Goal: Transaction & Acquisition: Subscribe to service/newsletter

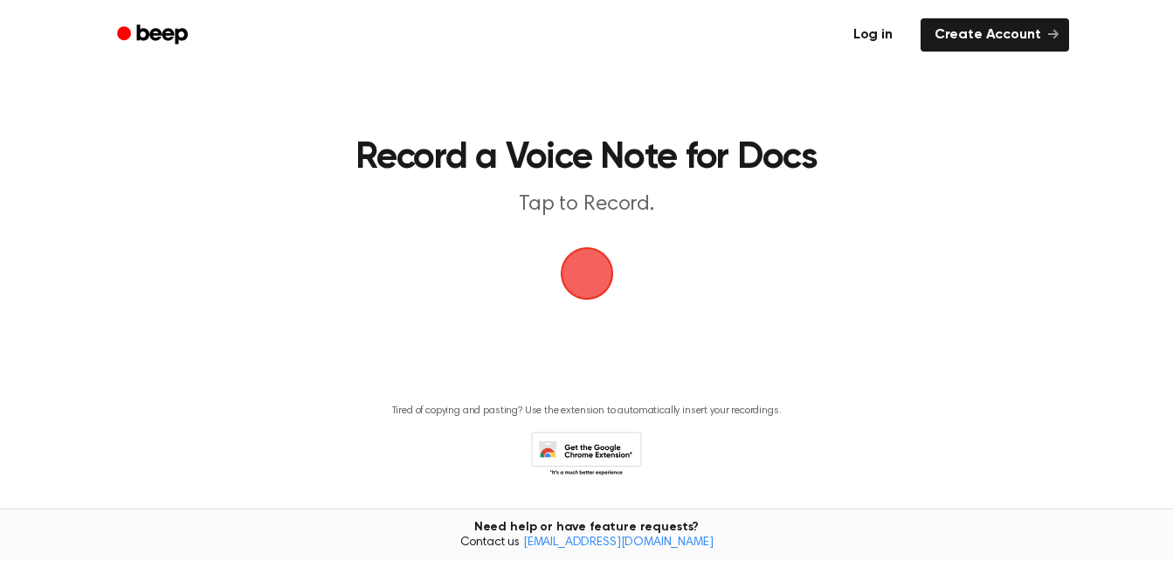
click at [882, 38] on link "Log in" at bounding box center [873, 35] width 74 height 40
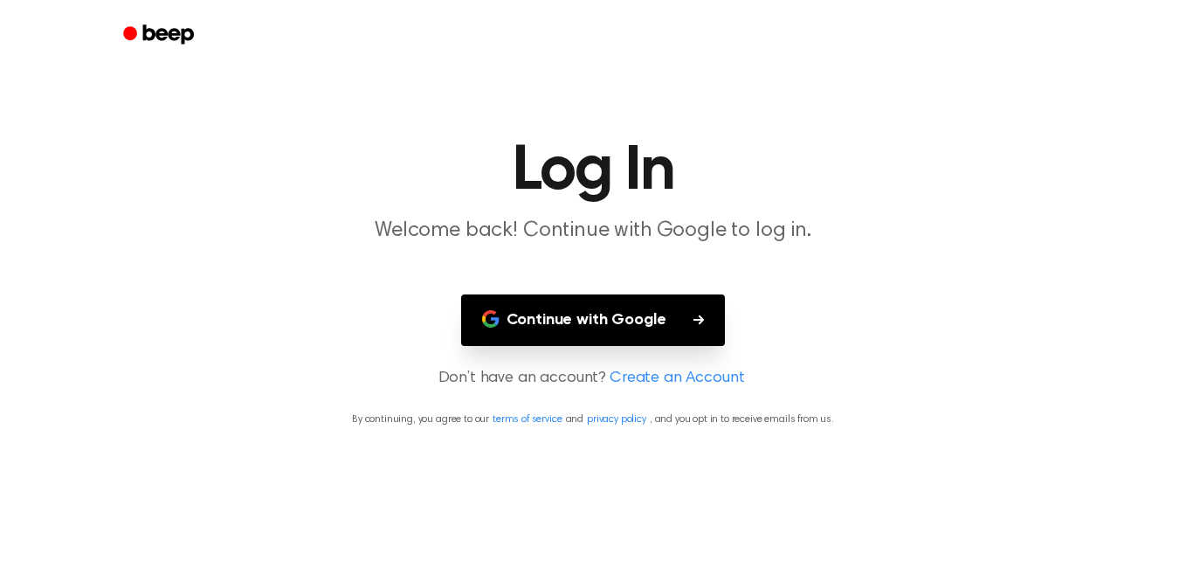
click at [705, 306] on button "Continue with Google" at bounding box center [593, 320] width 265 height 52
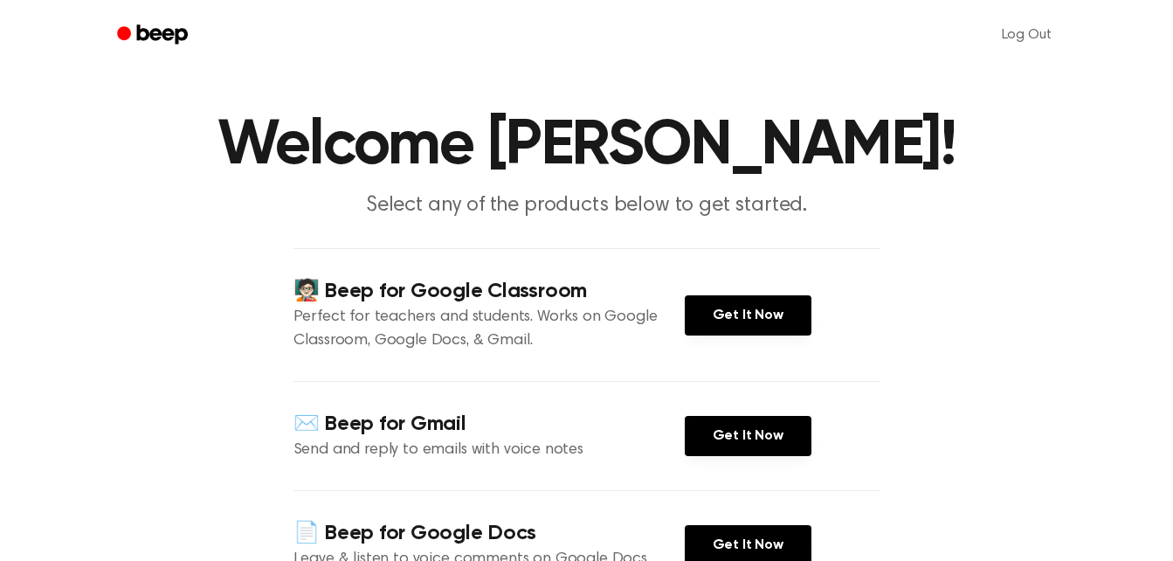
scroll to position [24, 0]
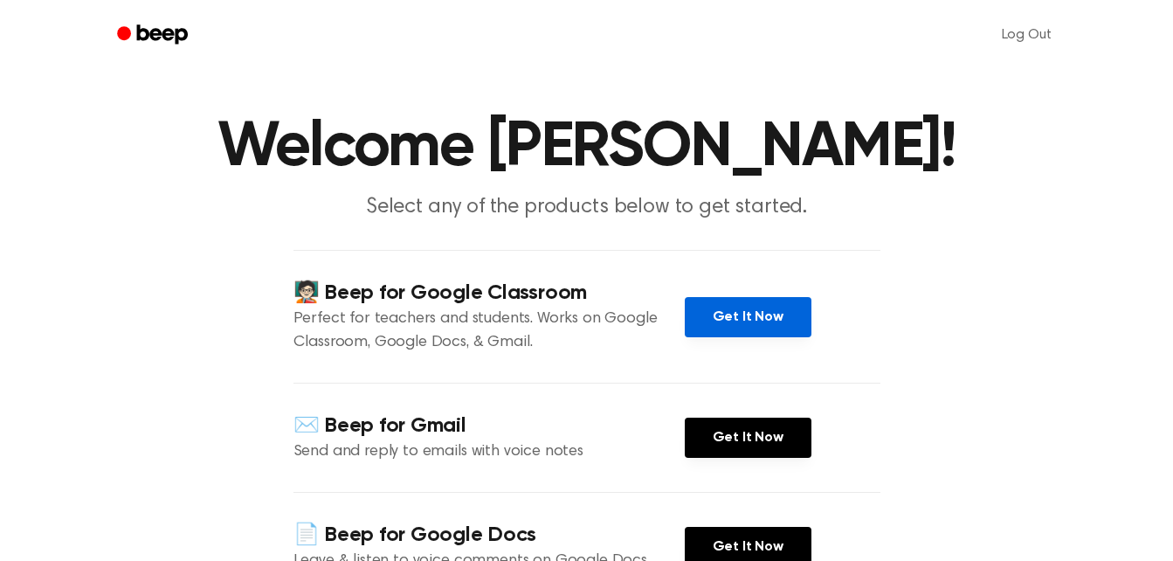
click at [750, 321] on link "Get It Now" at bounding box center [748, 317] width 127 height 40
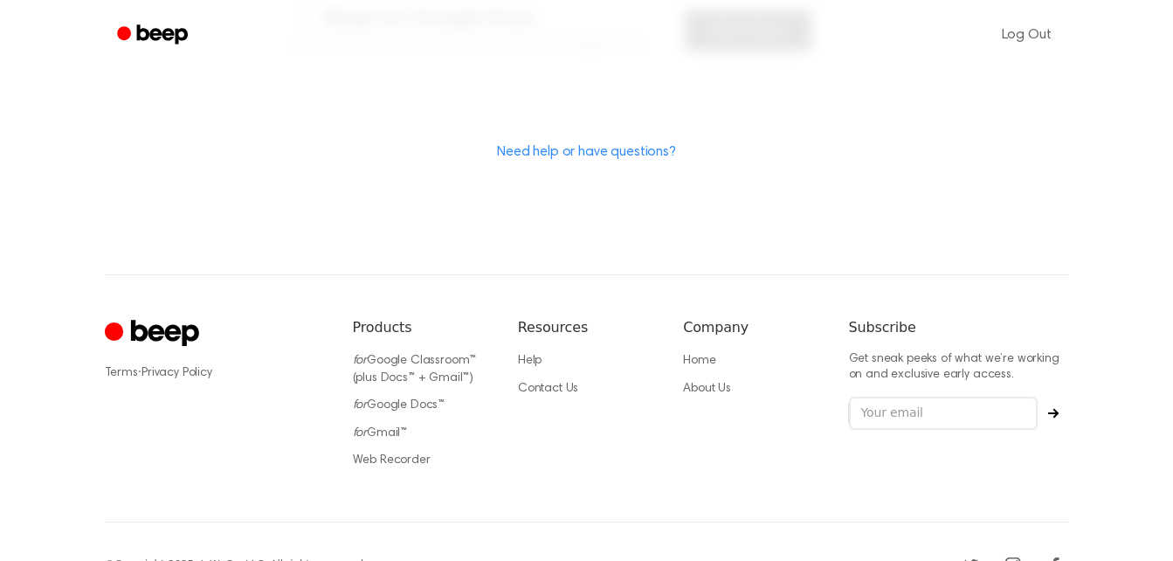
scroll to position [581, 0]
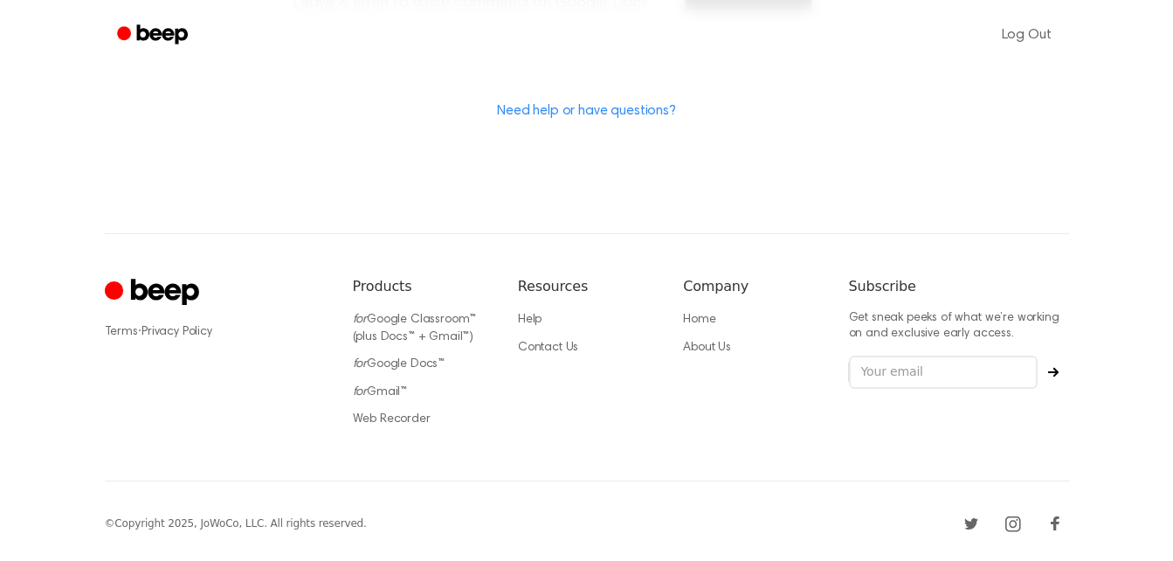
click at [136, 308] on icon "Cruip" at bounding box center [154, 293] width 99 height 34
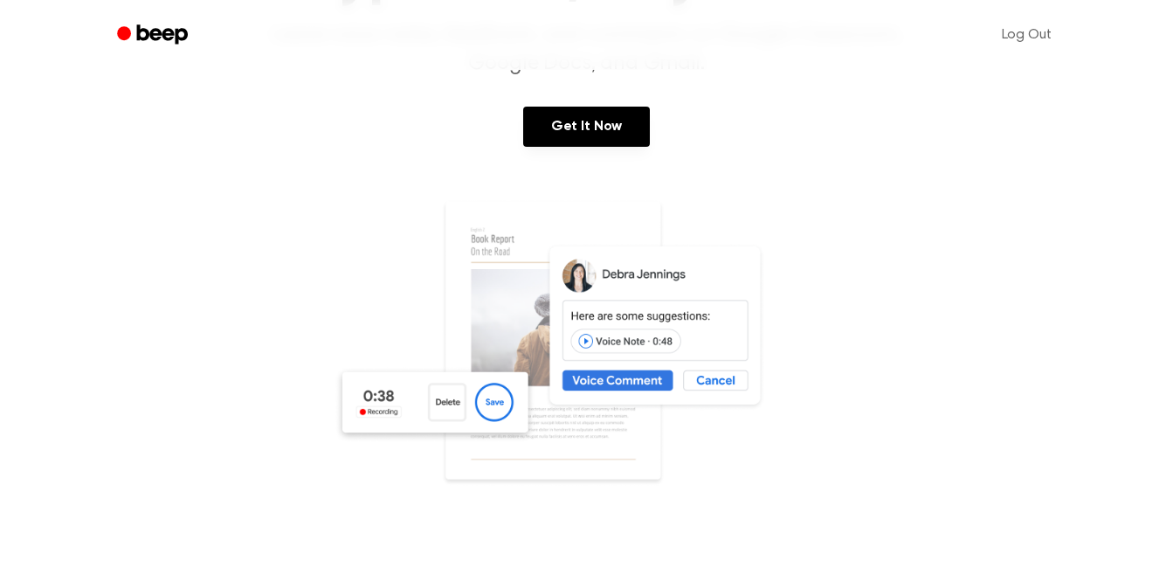
scroll to position [197, 0]
click at [497, 332] on img at bounding box center [587, 365] width 507 height 335
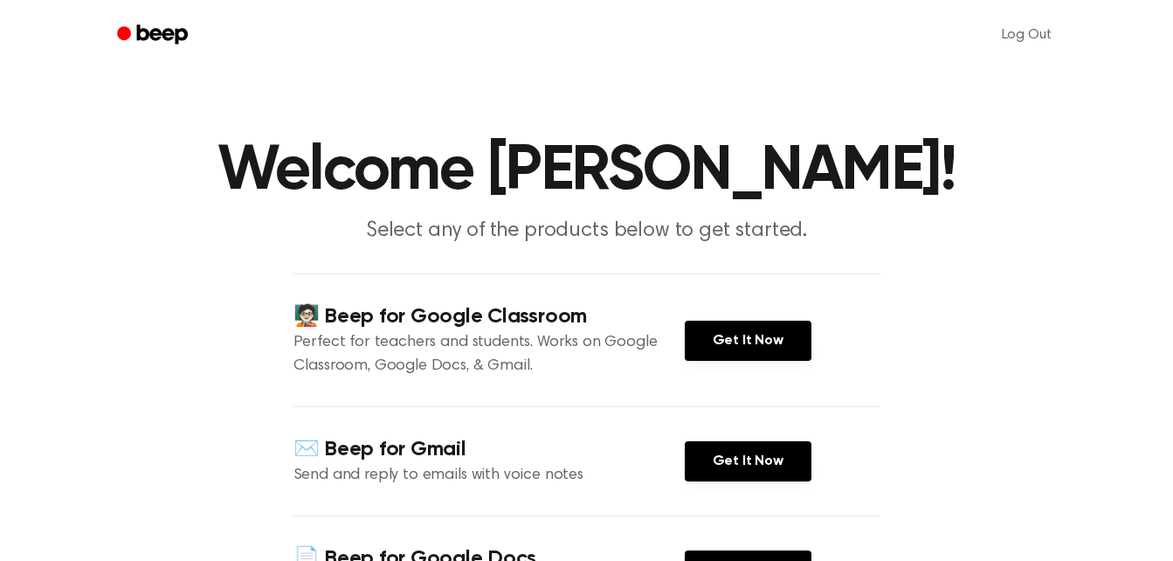
click at [413, 313] on h4 "🧑🏻‍🏫 Beep for Google Classroom" at bounding box center [489, 316] width 391 height 29
click at [399, 449] on h4 "✉️ Beep for Gmail" at bounding box center [489, 449] width 391 height 29
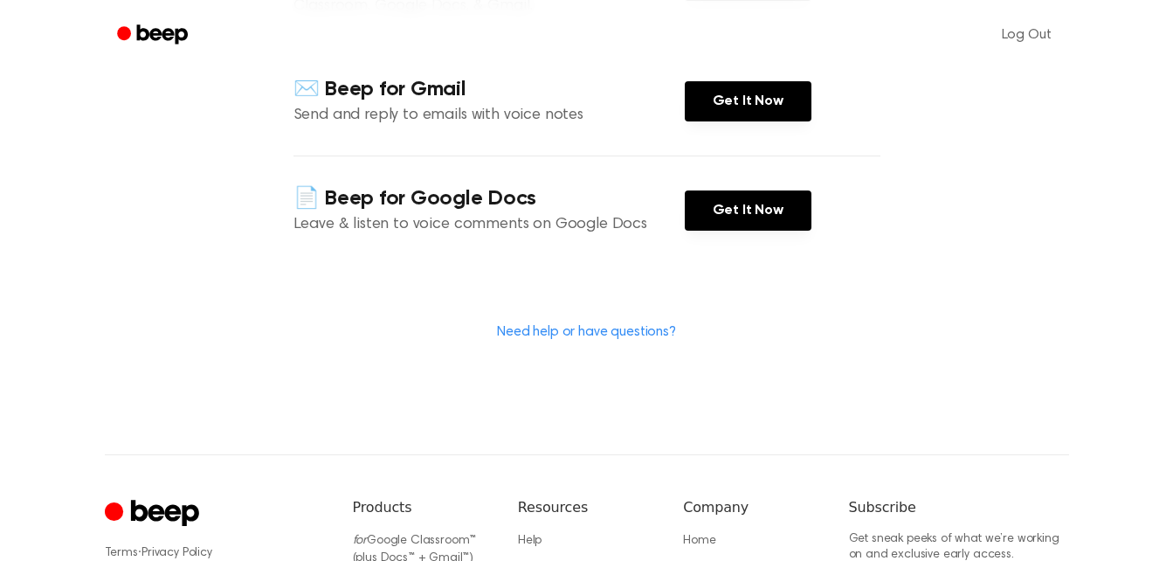
scroll to position [429, 0]
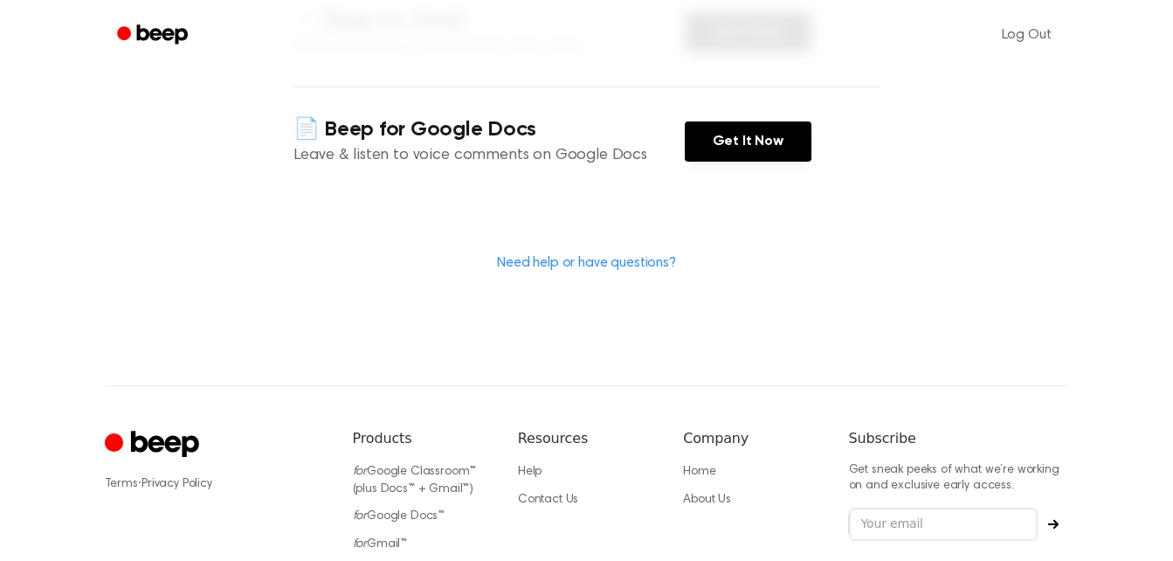
click at [527, 133] on h4 "📄 Beep for Google Docs" at bounding box center [489, 129] width 391 height 29
click at [621, 157] on p "Leave & listen to voice comments on Google Docs" at bounding box center [489, 156] width 391 height 24
click at [154, 445] on icon "Cruip" at bounding box center [164, 444] width 68 height 26
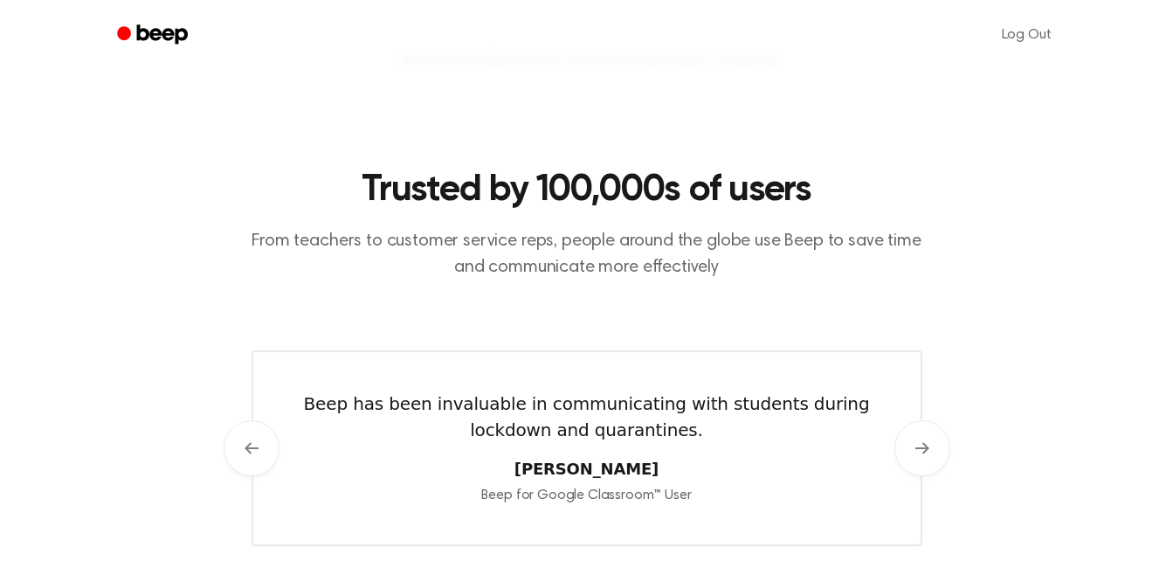
scroll to position [715, 0]
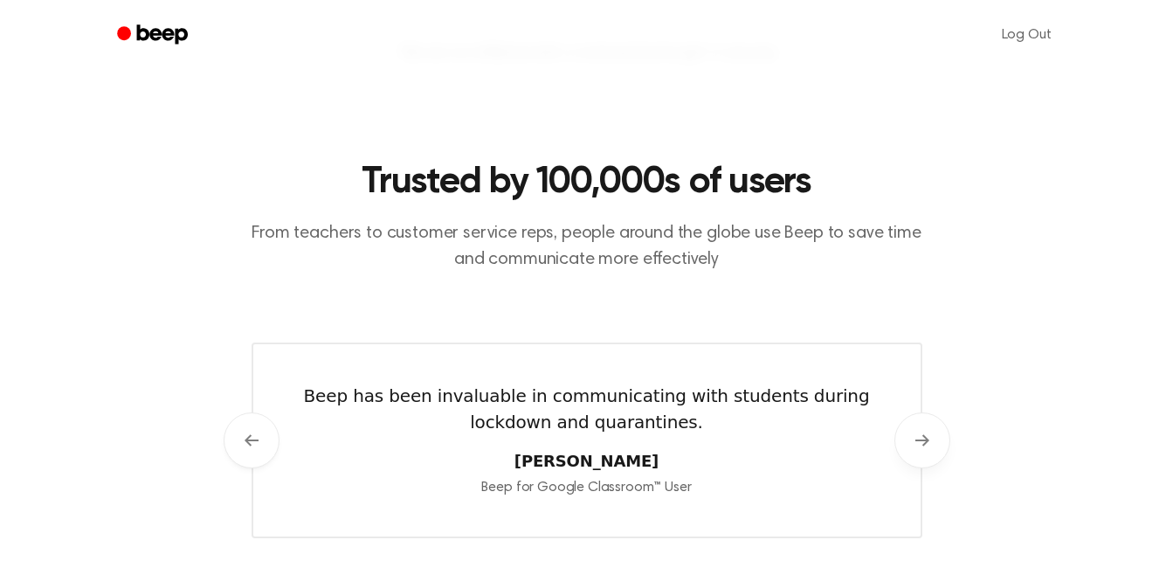
click at [920, 446] on icon at bounding box center [923, 440] width 14 height 14
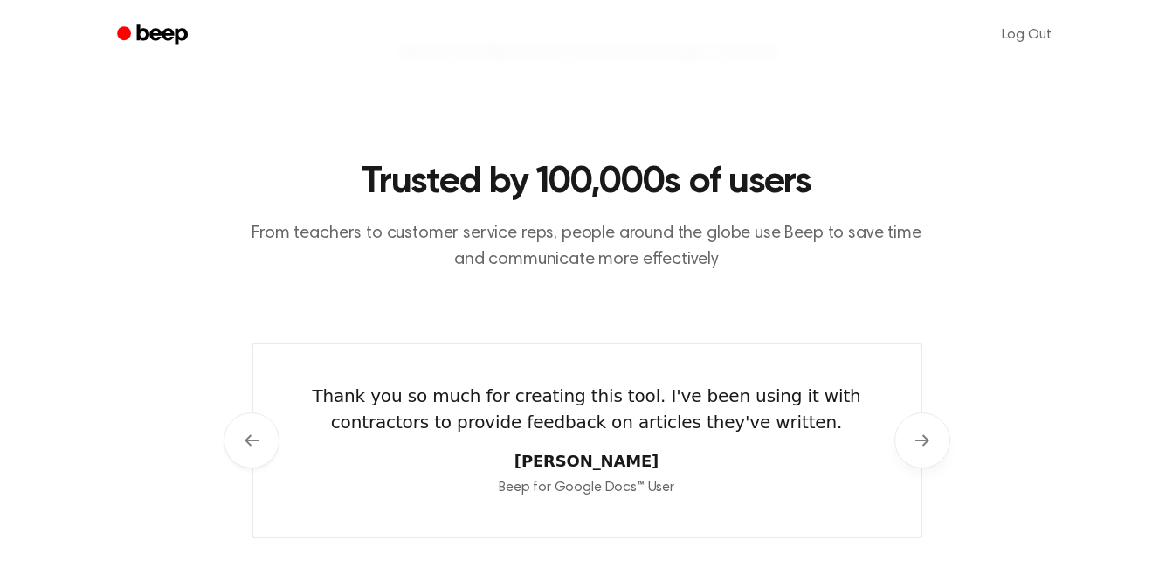
click at [916, 442] on icon at bounding box center [923, 440] width 14 height 14
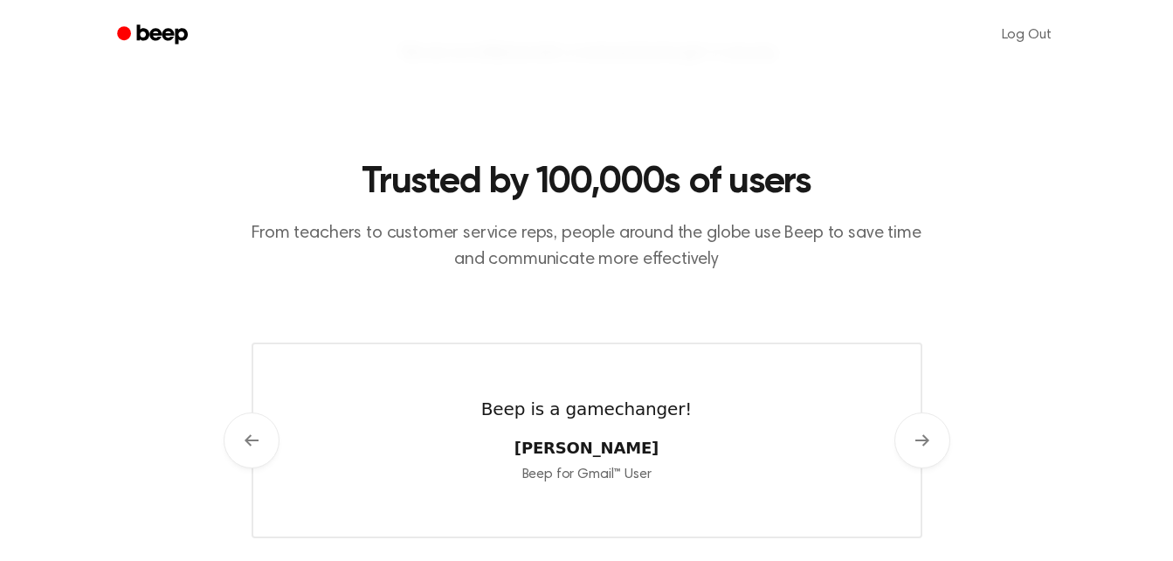
click at [1009, 330] on div "Trusted by 100,000s of users From teachers to customer service reps, people aro…" at bounding box center [587, 349] width 964 height 518
click at [920, 446] on icon at bounding box center [923, 440] width 14 height 14
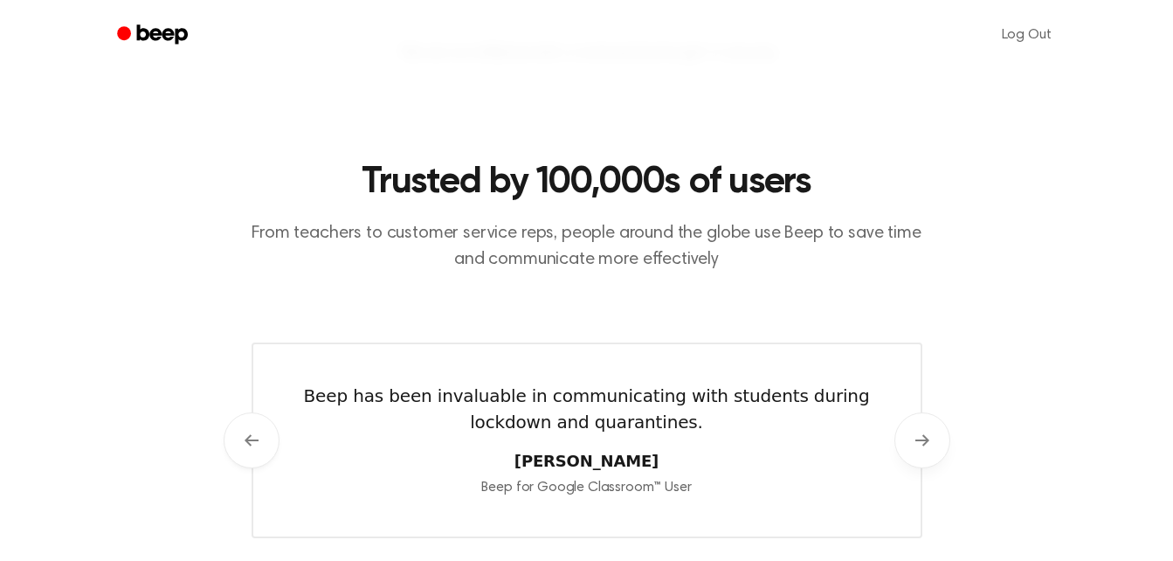
click at [933, 443] on button "Next" at bounding box center [923, 440] width 56 height 56
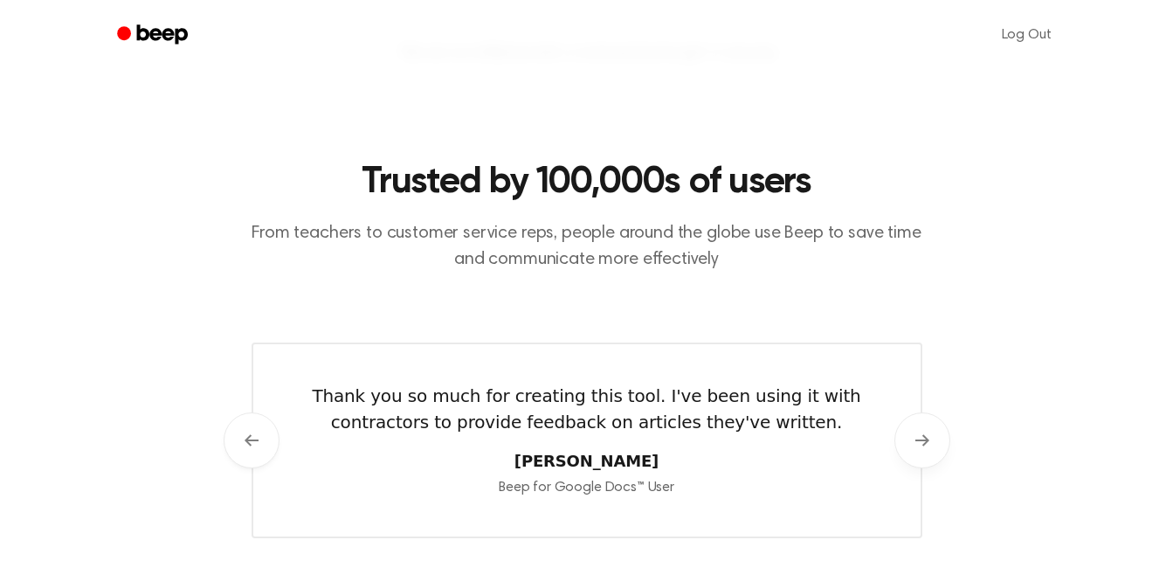
click at [916, 456] on button "Next" at bounding box center [923, 440] width 56 height 56
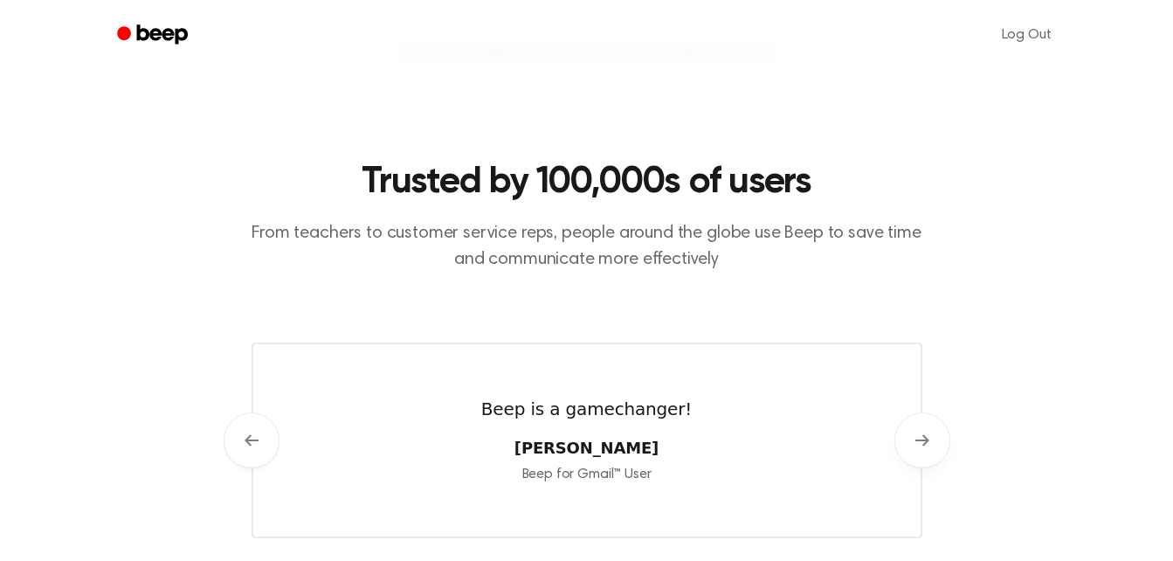
click at [912, 451] on button "Next" at bounding box center [923, 440] width 56 height 56
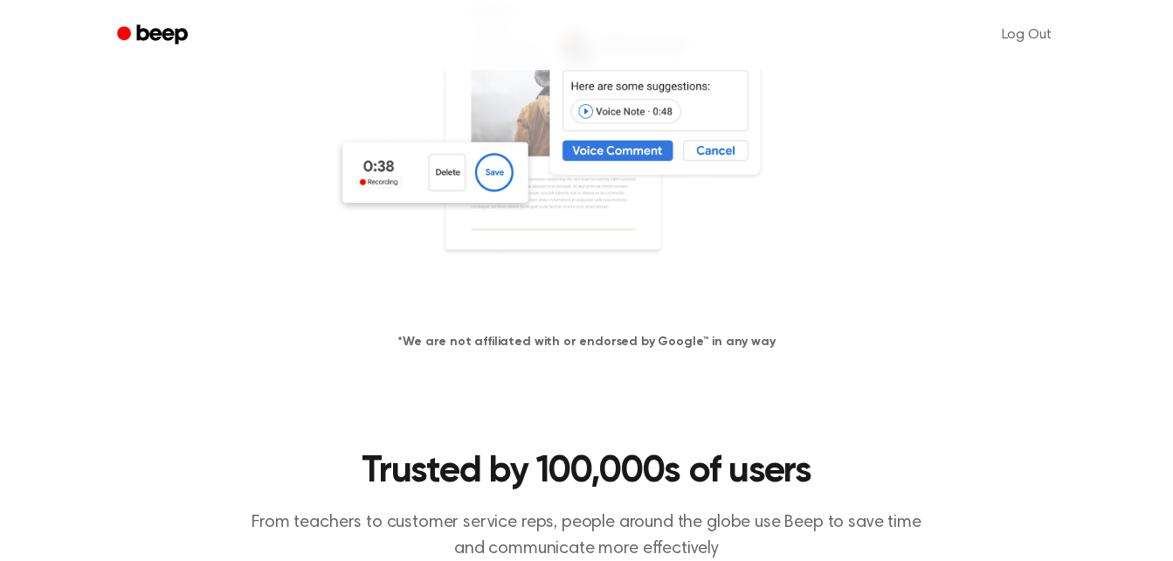
scroll to position [421, 0]
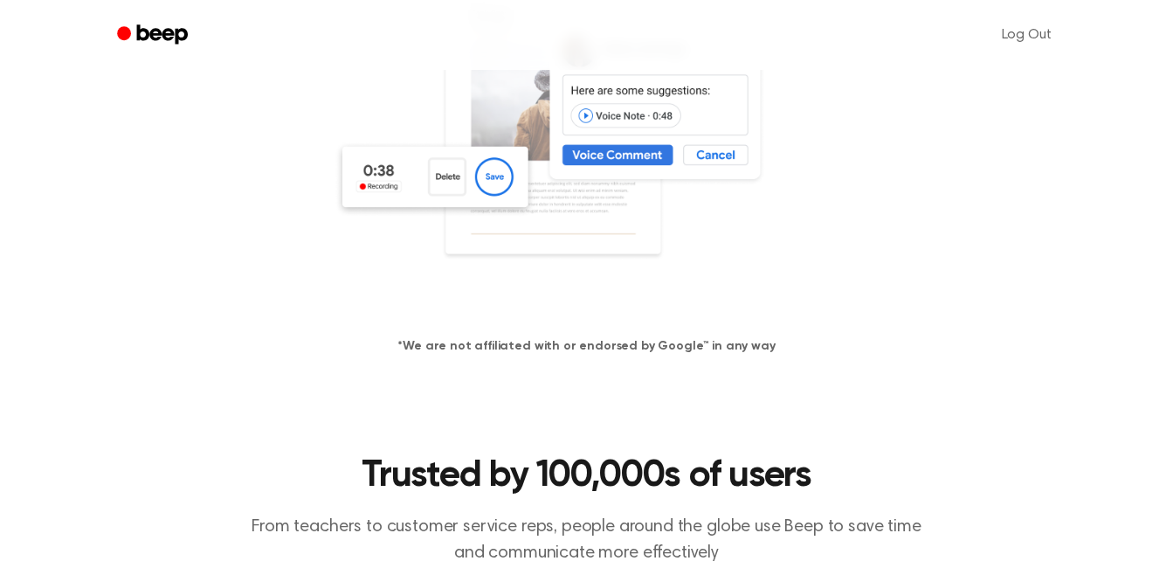
click at [483, 198] on img at bounding box center [587, 141] width 507 height 335
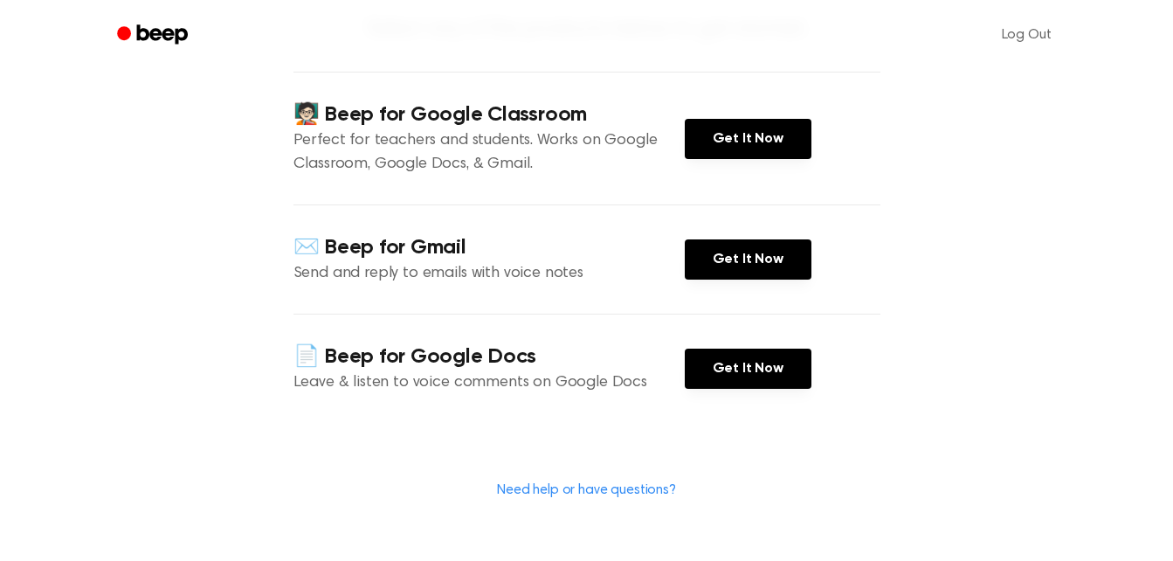
scroll to position [213, 0]
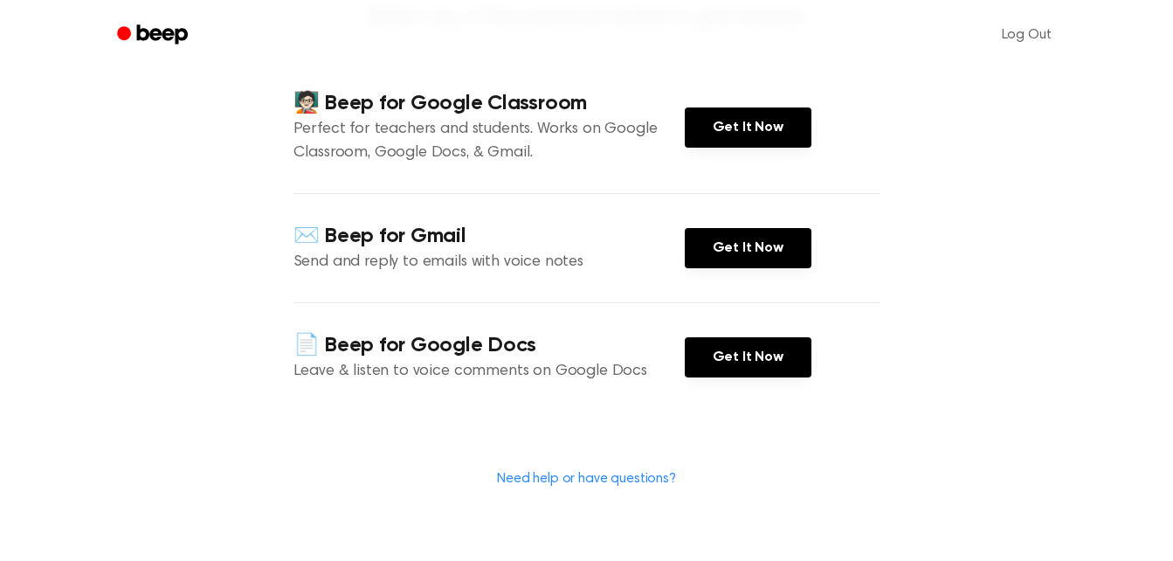
click at [597, 236] on h4 "✉️ Beep for Gmail" at bounding box center [489, 236] width 391 height 29
click at [774, 257] on link "Get It Now" at bounding box center [748, 248] width 127 height 40
click at [613, 485] on link "Need help or have questions?" at bounding box center [586, 479] width 179 height 14
